Goal: Task Accomplishment & Management: Manage account settings

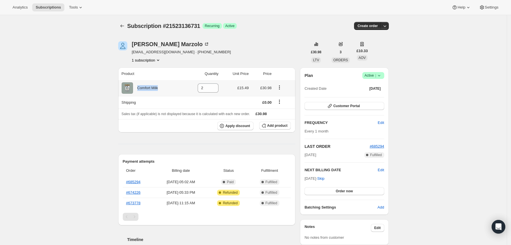
drag, startPoint x: 171, startPoint y: 89, endPoint x: 138, endPoint y: 89, distance: 32.8
click at [138, 89] on div "Comfort Milk" at bounding box center [152, 87] width 60 height 11
copy div "Comfort Milk"
click at [382, 77] on icon at bounding box center [379, 76] width 6 height 6
click at [380, 96] on span "Cancel subscription" at bounding box center [376, 96] width 32 height 4
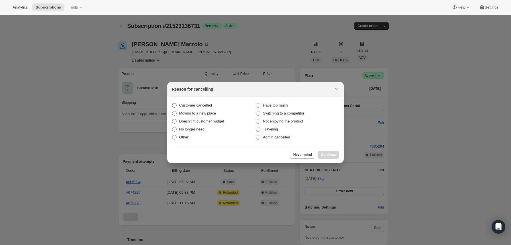
click at [209, 108] on span "Customer cancelled" at bounding box center [195, 106] width 33 height 6
click at [172, 103] on input "Customer cancelled" at bounding box center [172, 103] width 0 height 0
radio input "true"
click at [330, 155] on span "Continue" at bounding box center [328, 154] width 15 height 5
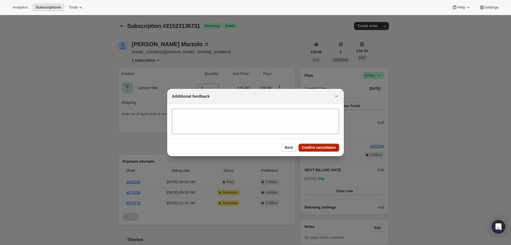
click at [314, 149] on span "Confirm cancellation" at bounding box center [319, 147] width 34 height 5
